Goal: Transaction & Acquisition: Download file/media

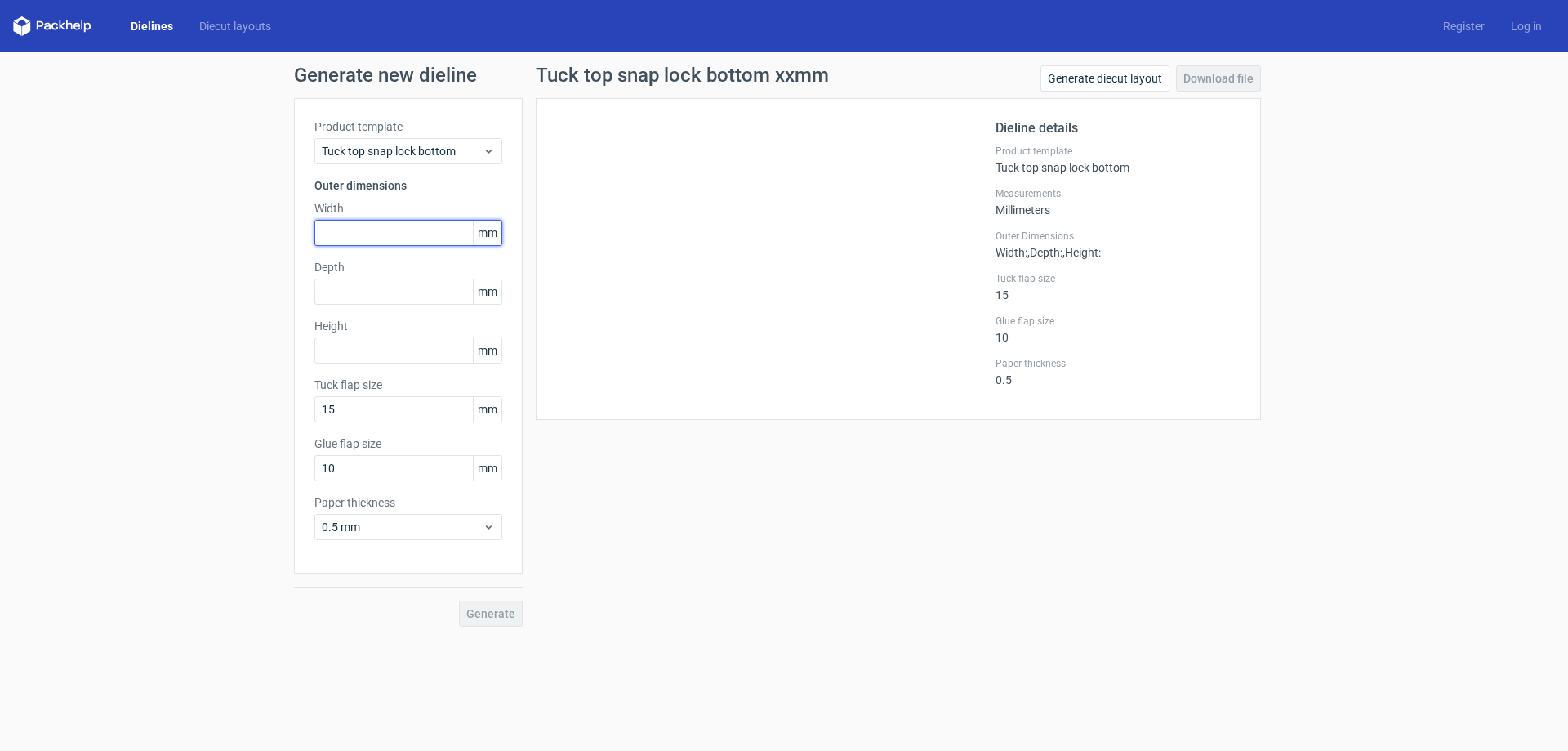
click at [387, 222] on input "text" at bounding box center [408, 233] width 188 height 26
type input "360"
type input "280"
click at [120, 20] on link "Dielines" at bounding box center [152, 26] width 69 height 16
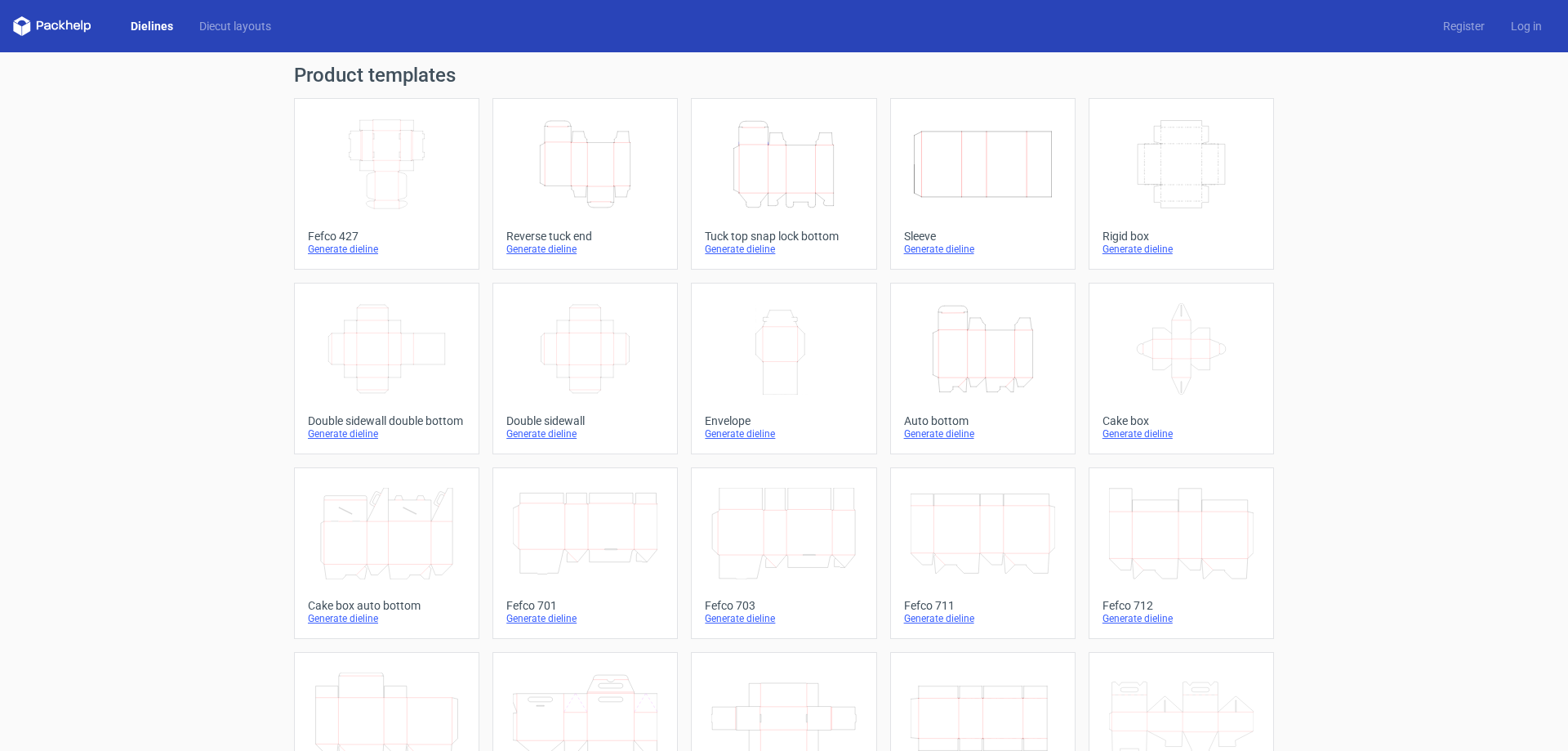
click at [436, 186] on icon "Width Depth Height" at bounding box center [387, 165] width 145 height 92
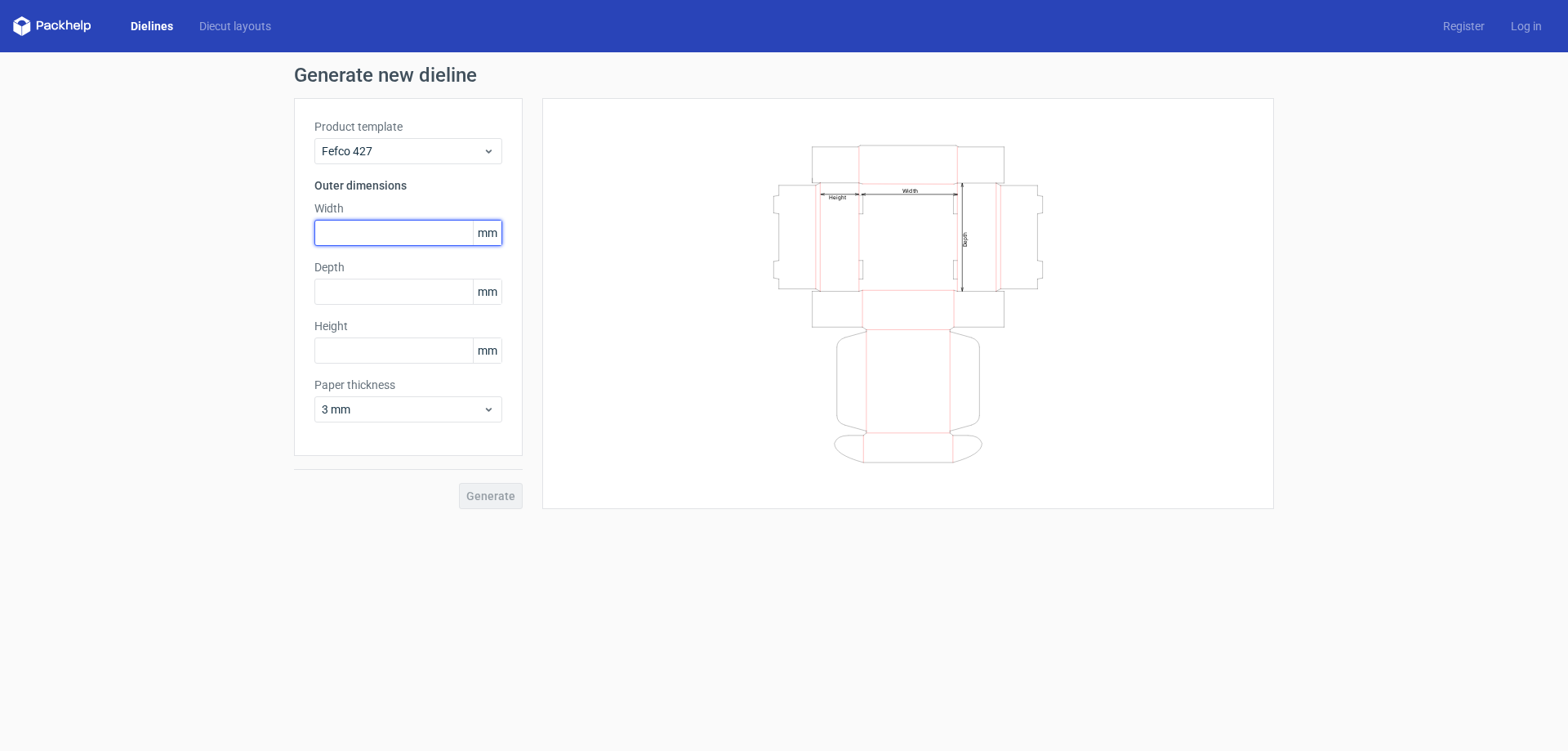
click at [405, 223] on input "text" at bounding box center [408, 233] width 188 height 26
type input "360"
type input "280"
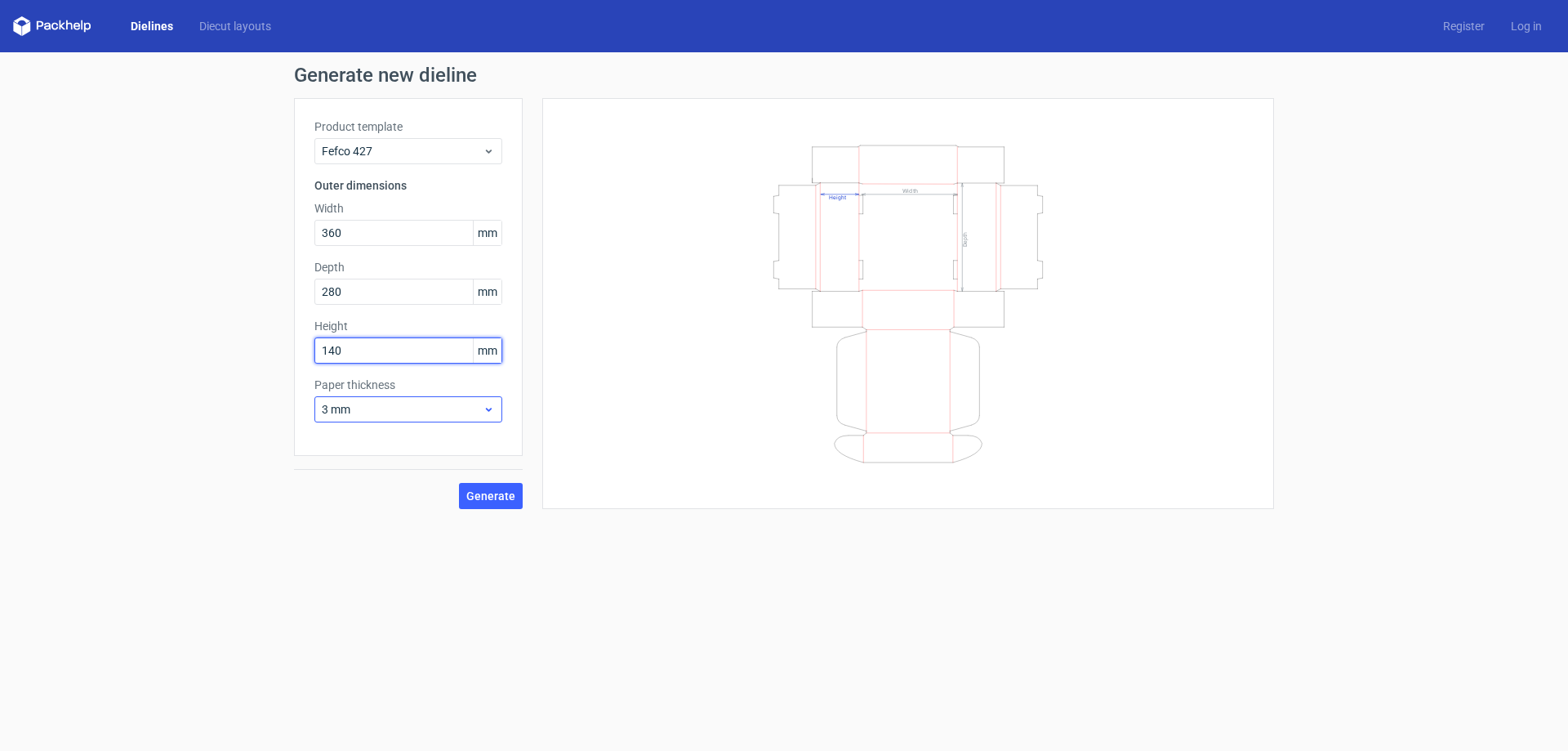
type input "140"
click at [402, 401] on span "3 mm" at bounding box center [401, 409] width 161 height 16
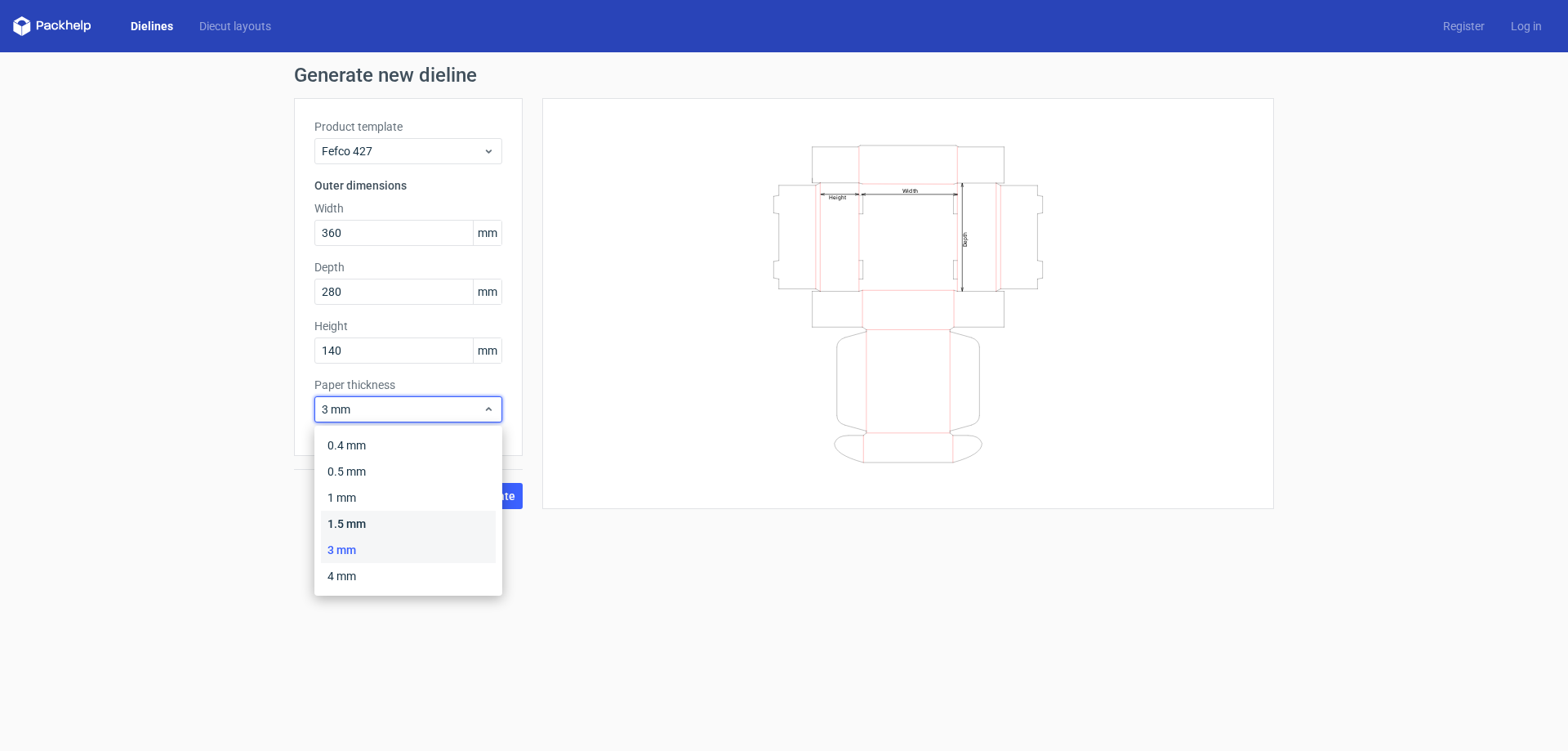
click at [402, 526] on div "1.5 mm" at bounding box center [407, 523] width 175 height 26
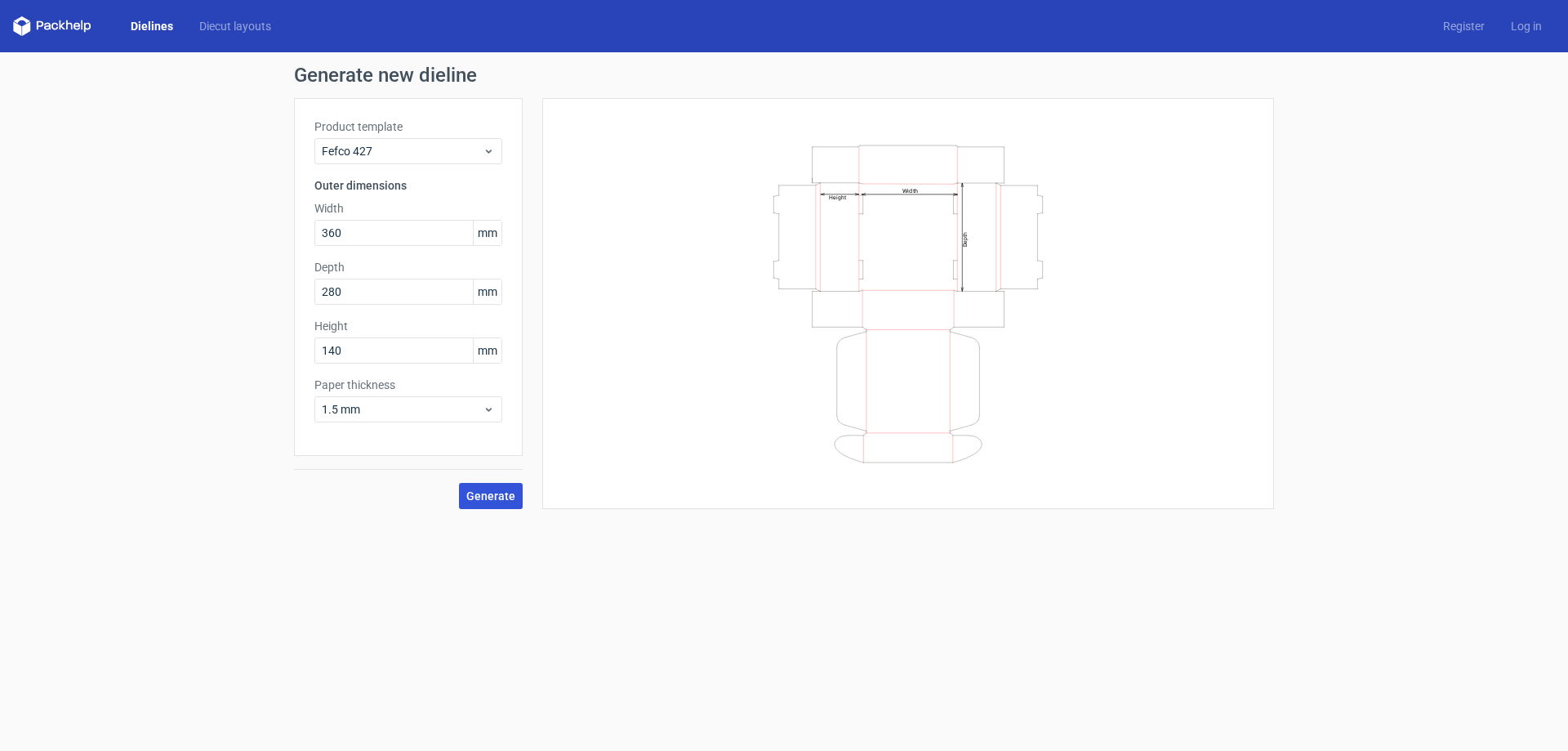
click at [481, 494] on span "Generate" at bounding box center [490, 495] width 49 height 11
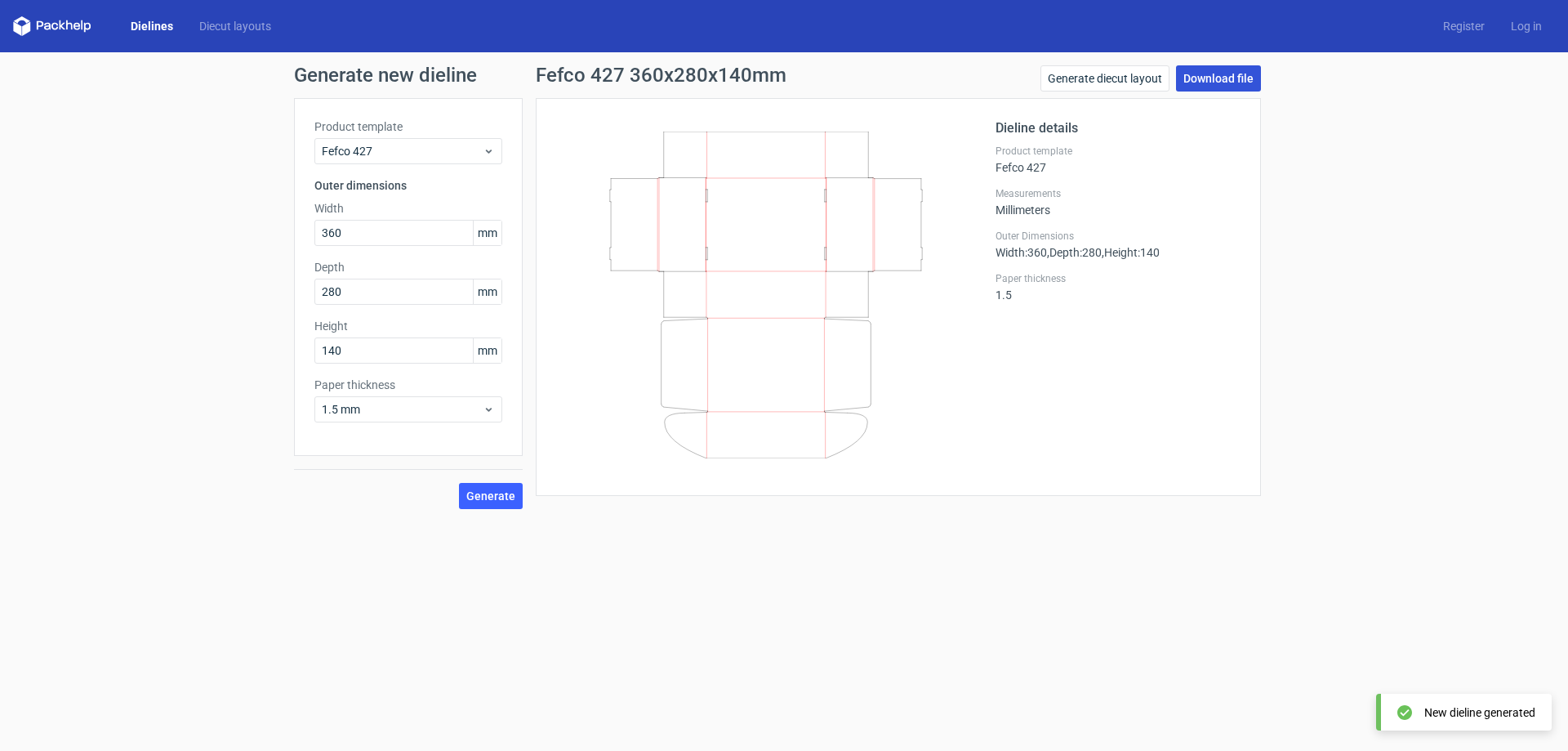
click at [1234, 83] on link "Download file" at bounding box center [1218, 78] width 85 height 26
click at [653, 527] on form "Generate new dieline Product template Fefco 427 Outer dimensions Width 360 mm D…" at bounding box center [784, 400] width 1568 height 698
